Goal: Use online tool/utility

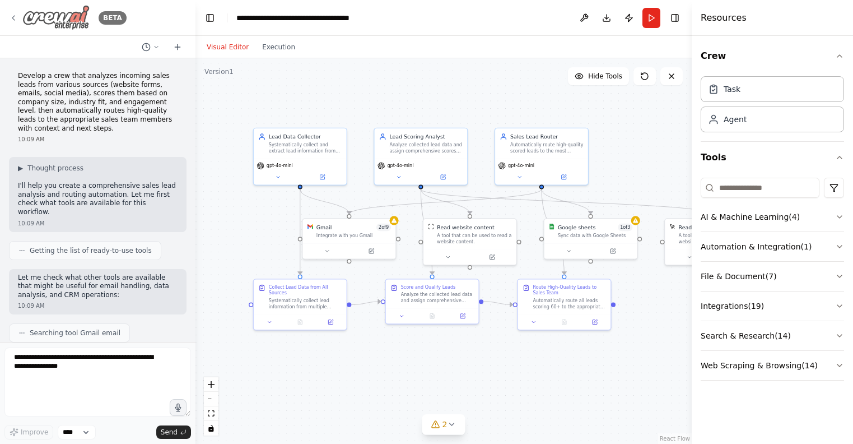
scroll to position [1885, 0]
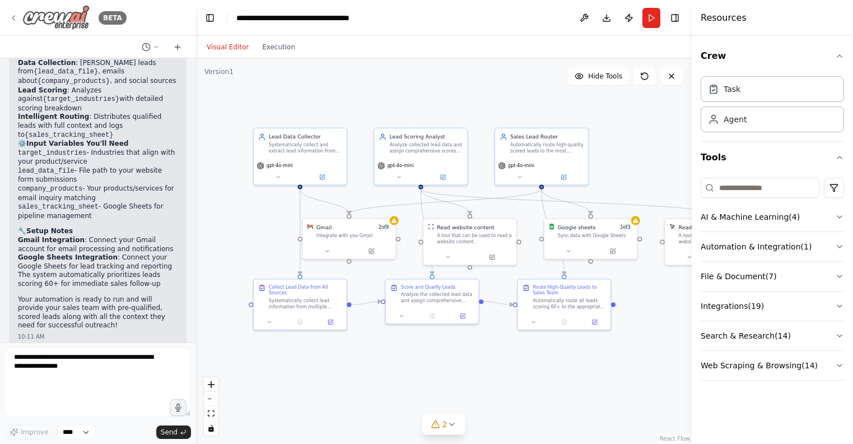
click at [73, 22] on img at bounding box center [55, 17] width 67 height 25
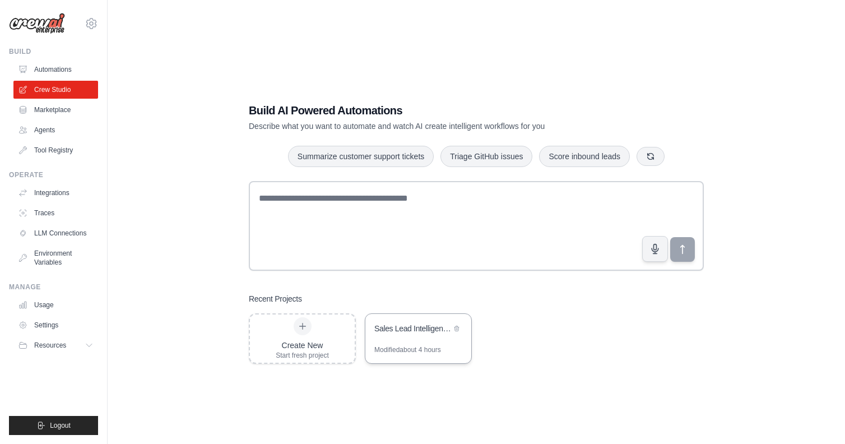
click at [423, 333] on div "Sales Lead Intelligence & Routing System" at bounding box center [412, 328] width 77 height 11
